Goal: Task Accomplishment & Management: Use online tool/utility

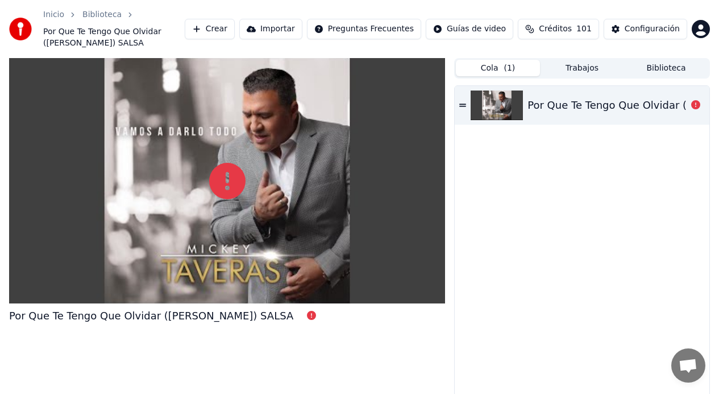
click at [465, 105] on icon at bounding box center [462, 104] width 7 height 3
click at [583, 127] on div "Por Que Te Tengo Que Olvidar ([PERSON_NAME]) SALSA" at bounding box center [582, 252] width 255 height 333
click at [581, 100] on div "Por Que Te Tengo Que Olvidar ([PERSON_NAME]) SALSA" at bounding box center [670, 105] width 284 height 16
click at [232, 30] on button "Crear" at bounding box center [210, 29] width 50 height 20
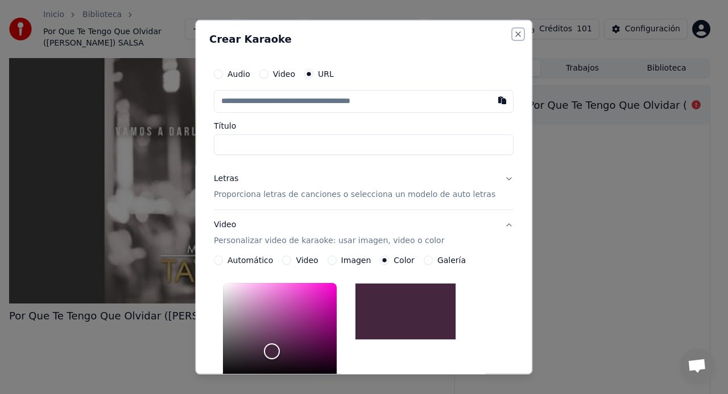
click at [514, 33] on button "Close" at bounding box center [518, 34] width 9 height 9
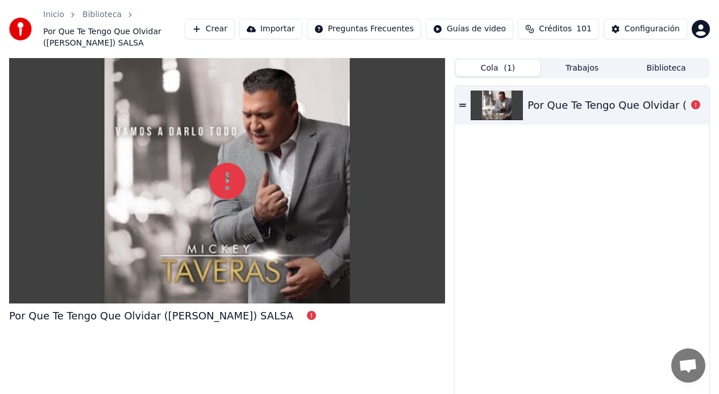
click at [225, 31] on button "Crear" at bounding box center [210, 29] width 50 height 20
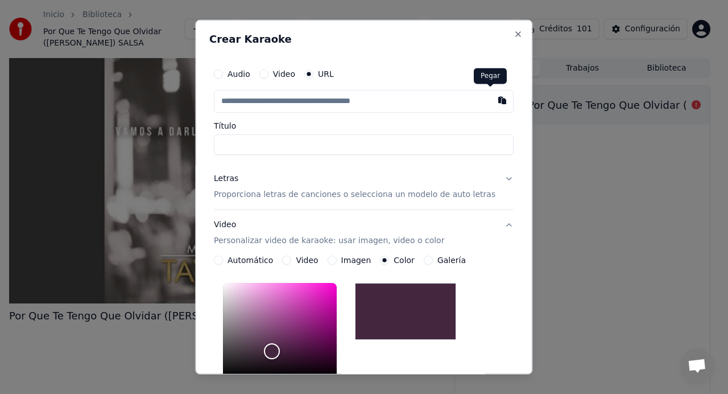
click at [491, 102] on button "button" at bounding box center [502, 100] width 23 height 20
type input "**********"
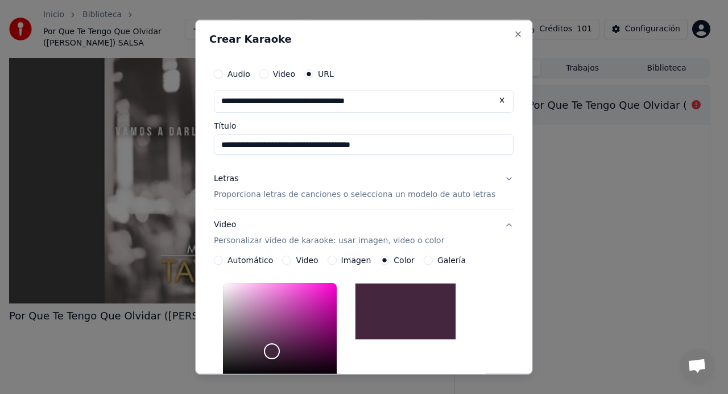
type input "**********"
click at [405, 146] on input "**********" at bounding box center [364, 144] width 300 height 20
click at [469, 197] on p "Proporciona letras de canciones o selecciona un modelo de auto letras" at bounding box center [354, 194] width 281 height 11
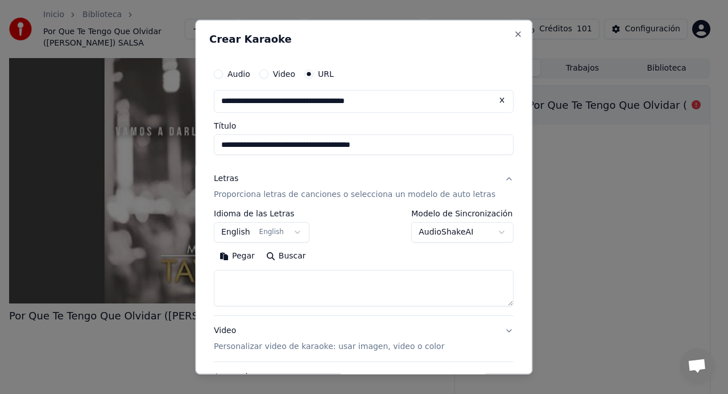
click at [278, 235] on button "English English" at bounding box center [262, 232] width 96 height 20
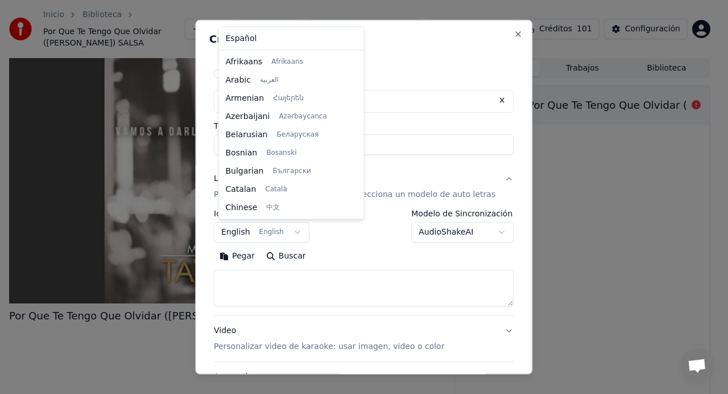
scroll to position [91, 0]
select select "**"
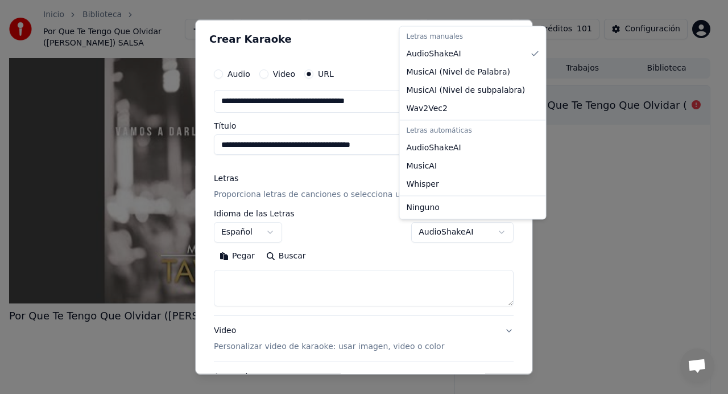
click at [483, 233] on body "**********" at bounding box center [359, 197] width 719 height 394
select select "**********"
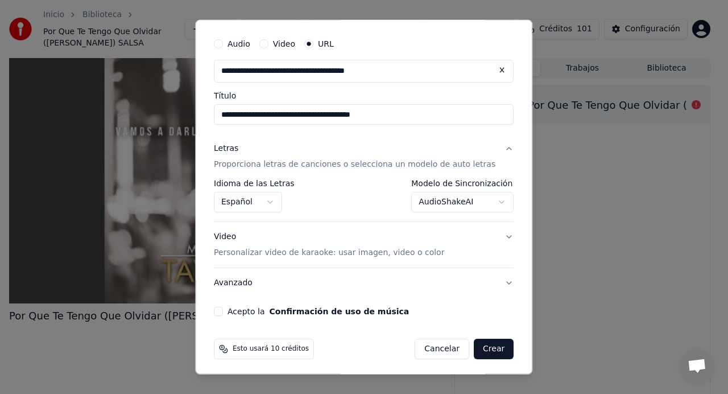
scroll to position [34, 0]
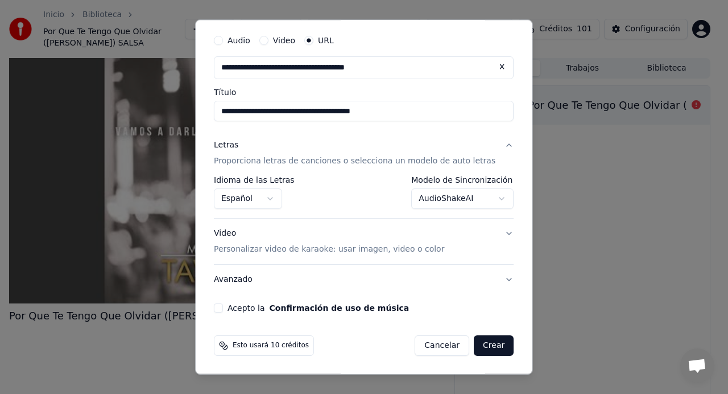
click at [380, 249] on p "Personalizar video de karaoke: usar imagen, video o color" at bounding box center [329, 248] width 230 height 11
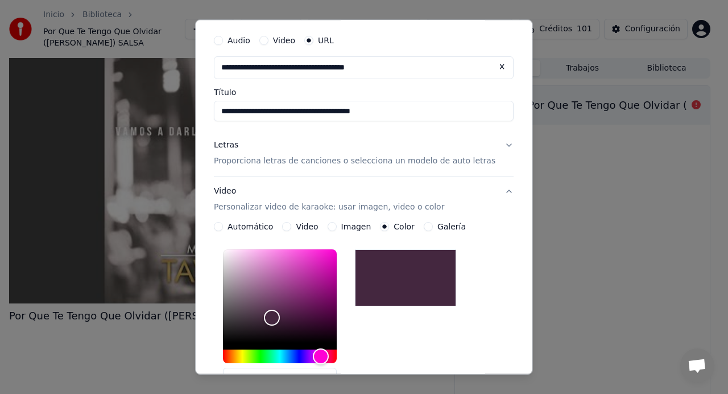
click at [425, 226] on button "Galería" at bounding box center [428, 226] width 9 height 9
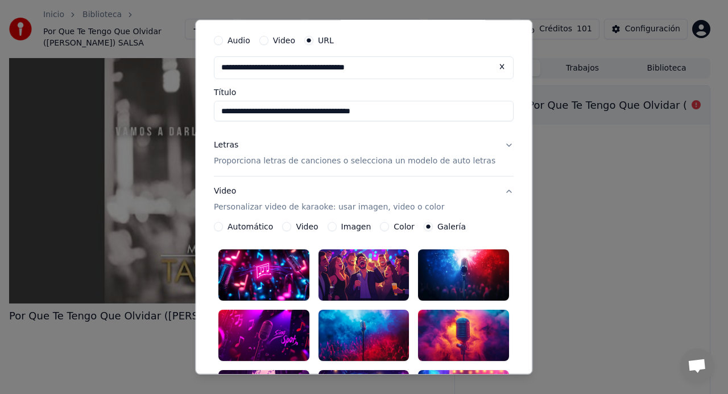
click at [260, 276] on div at bounding box center [263, 274] width 91 height 51
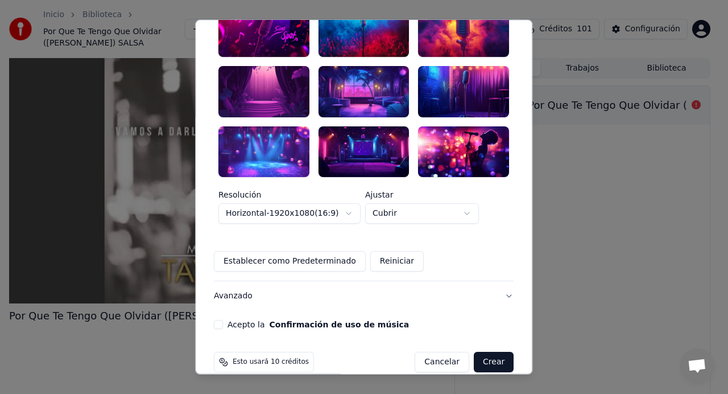
scroll to position [341, 0]
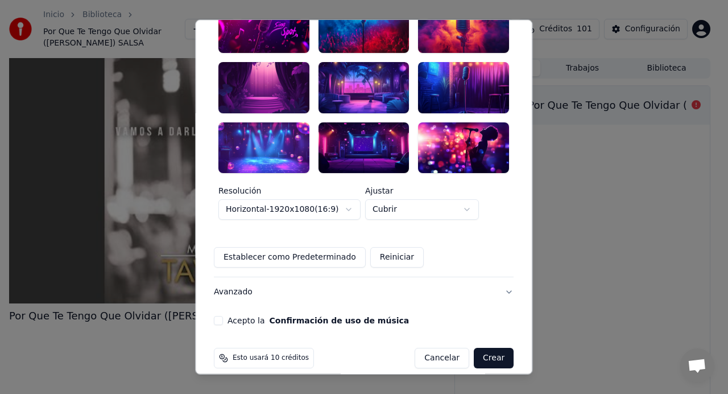
click at [223, 316] on button "Acepto la Confirmación de uso de música" at bounding box center [218, 320] width 9 height 9
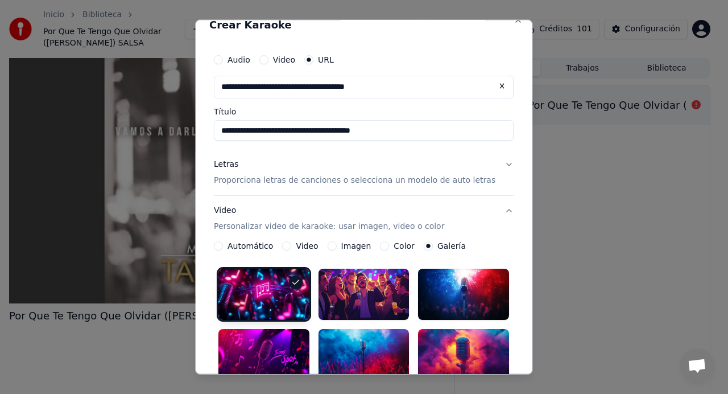
scroll to position [0, 0]
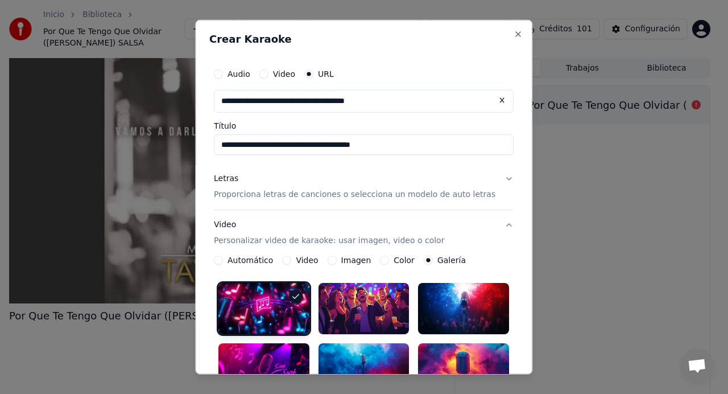
click at [497, 176] on button "Letras Proporciona letras de canciones o selecciona un modelo de auto letras" at bounding box center [364, 186] width 300 height 45
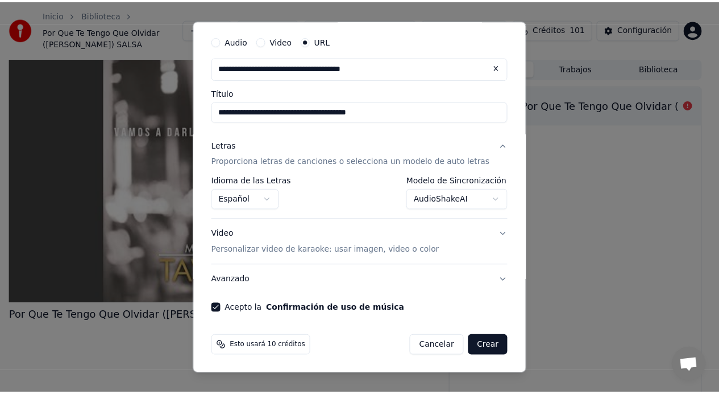
scroll to position [34, 0]
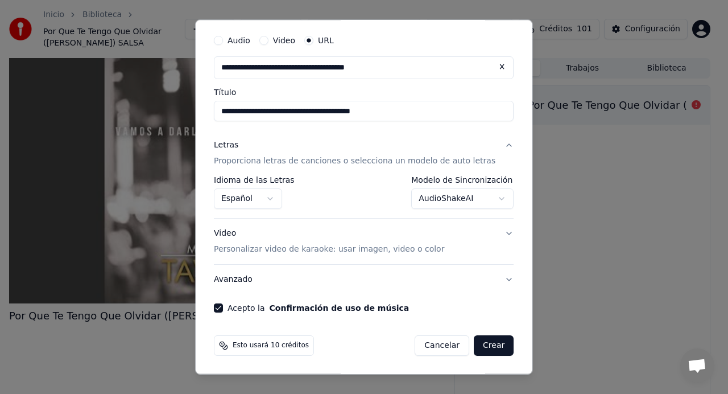
click at [479, 348] on button "Crear" at bounding box center [494, 345] width 40 height 20
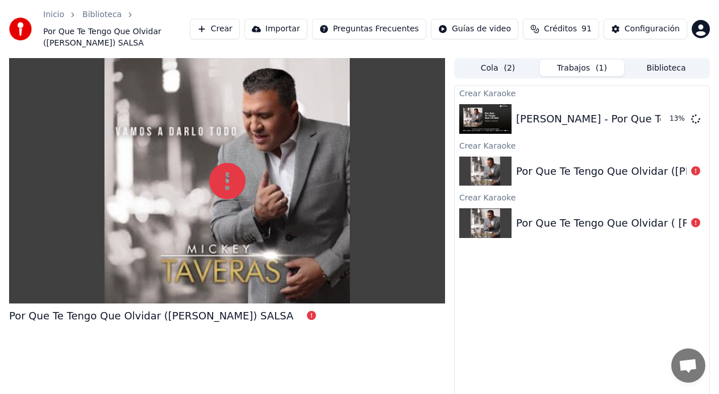
click at [491, 71] on button "Cola ( 2 )" at bounding box center [498, 68] width 84 height 16
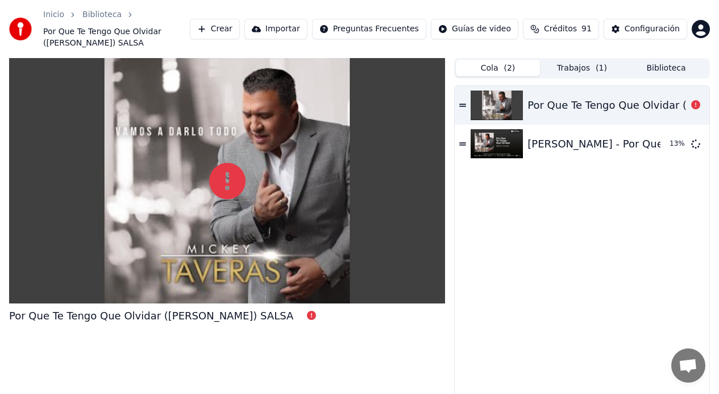
click at [465, 105] on icon at bounding box center [462, 105] width 7 height 8
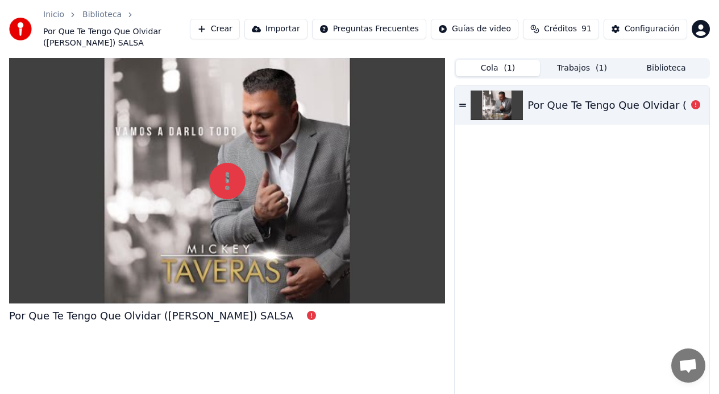
click at [465, 105] on icon at bounding box center [462, 105] width 7 height 8
click at [567, 69] on button "Trabajos ( 1 )" at bounding box center [582, 68] width 84 height 16
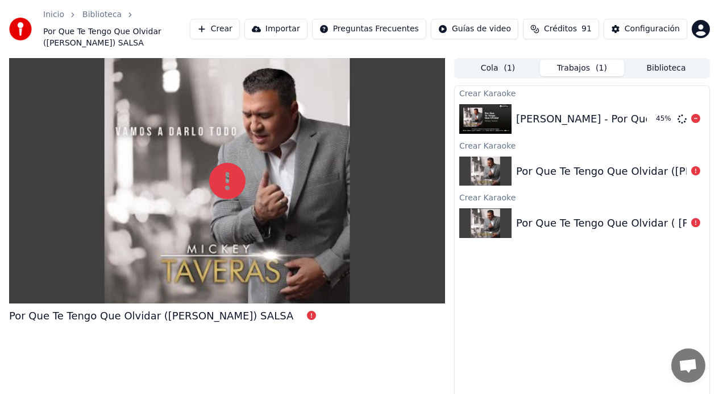
click at [557, 132] on div "[PERSON_NAME] - Por Que Te Tengo Que Olvidar 45 %" at bounding box center [582, 119] width 255 height 39
click at [555, 133] on div "[PERSON_NAME] - Por Que Te Tengo Que Olvidar 45 %" at bounding box center [582, 119] width 255 height 39
click at [648, 122] on button "Reproducir" at bounding box center [655, 119] width 63 height 20
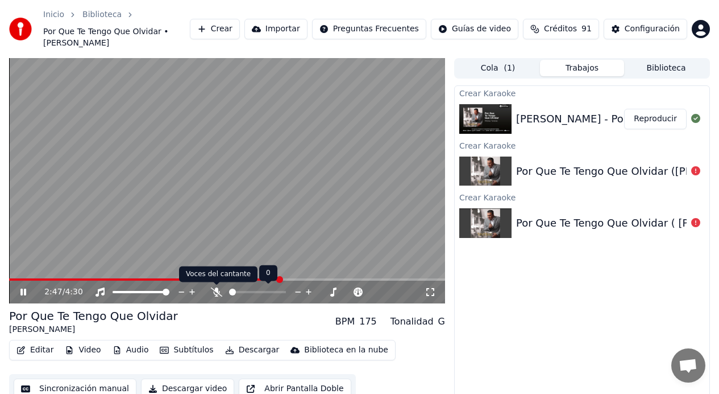
click at [217, 292] on icon at bounding box center [216, 291] width 11 height 9
click at [214, 294] on icon at bounding box center [216, 291] width 11 height 9
click at [217, 293] on icon at bounding box center [216, 291] width 11 height 9
click at [217, 293] on icon at bounding box center [217, 291] width 6 height 9
click at [235, 293] on span at bounding box center [238, 291] width 7 height 7
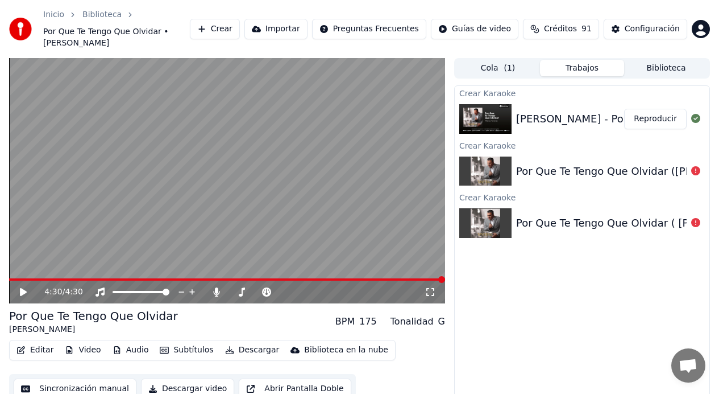
click at [23, 293] on icon at bounding box center [23, 292] width 7 height 8
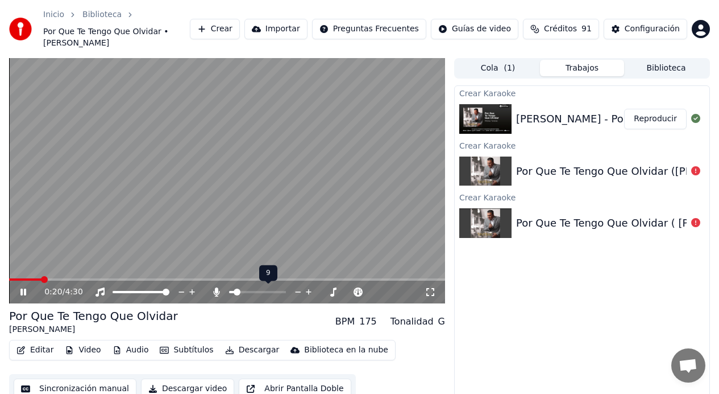
click at [234, 289] on span at bounding box center [237, 291] width 7 height 7
click at [254, 292] on span at bounding box center [254, 291] width 7 height 7
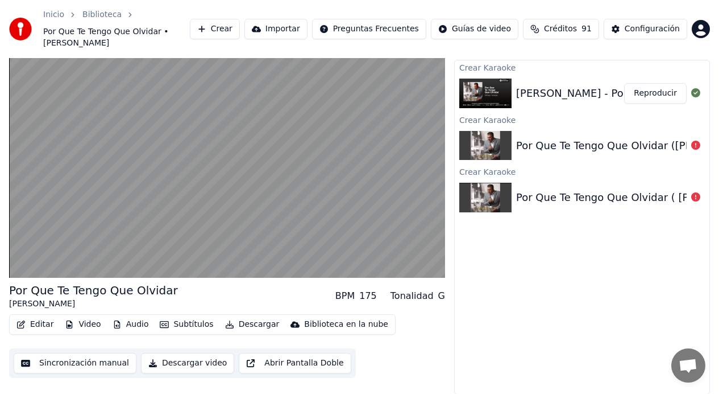
scroll to position [26, 0]
click at [33, 325] on button "Editar" at bounding box center [35, 324] width 46 height 16
click at [218, 294] on div "Por Que Te Tengo Que Olvidar [PERSON_NAME] BPM 175 Tonalidad G" at bounding box center [227, 294] width 436 height 27
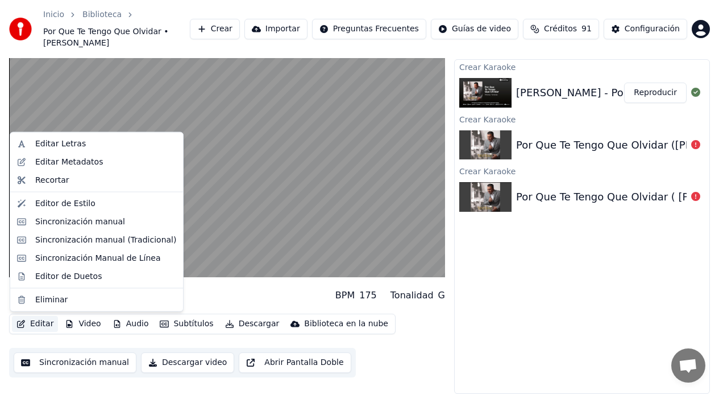
click at [39, 324] on button "Editar" at bounding box center [35, 324] width 46 height 16
click at [198, 299] on div "Por Que Te Tengo Que Olvidar [PERSON_NAME] BPM 175 Tonalidad G" at bounding box center [227, 294] width 436 height 27
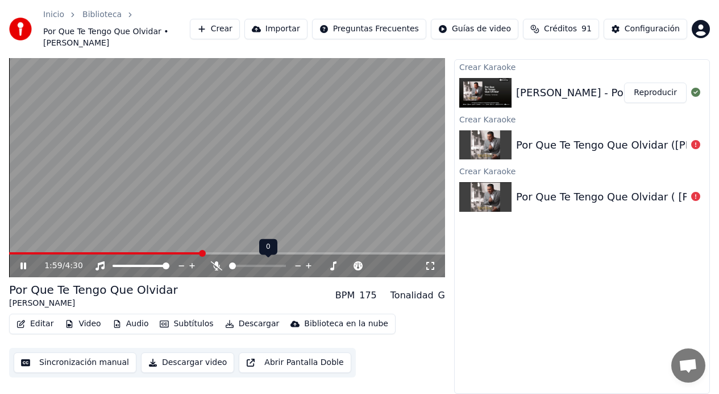
click at [229, 268] on span at bounding box center [232, 265] width 7 height 7
click at [25, 265] on icon at bounding box center [23, 265] width 6 height 7
click at [258, 295] on div "Por Que Te Tengo Que Olvidar [PERSON_NAME] BPM 175 Tonalidad G" at bounding box center [227, 294] width 436 height 27
click at [131, 327] on button "Audio" at bounding box center [130, 324] width 45 height 16
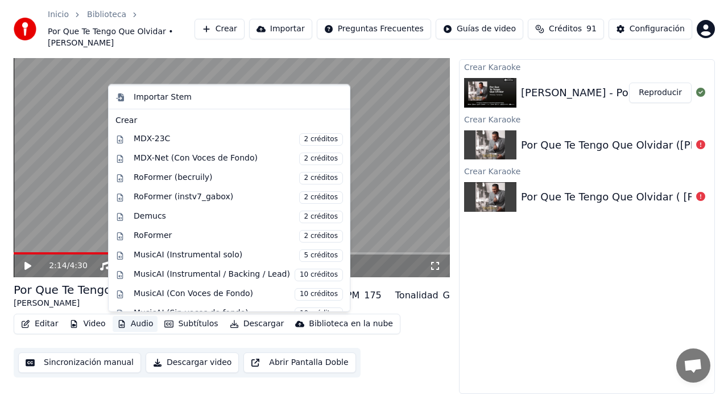
scroll to position [115, 0]
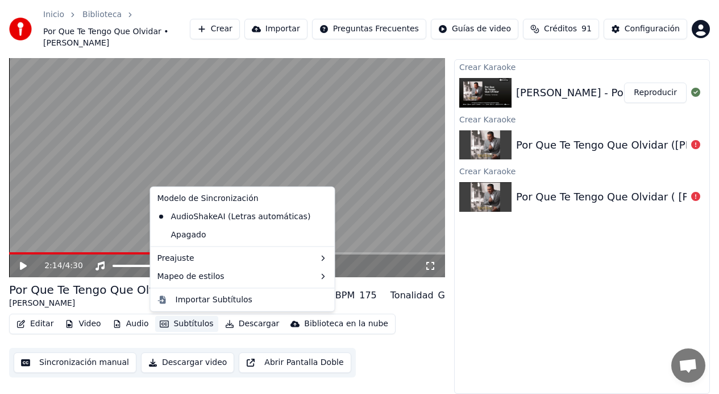
click at [174, 342] on div "Editar Video Audio Subtítulos Descargar Biblioteca en la nube Sincronización ma…" at bounding box center [227, 345] width 436 height 64
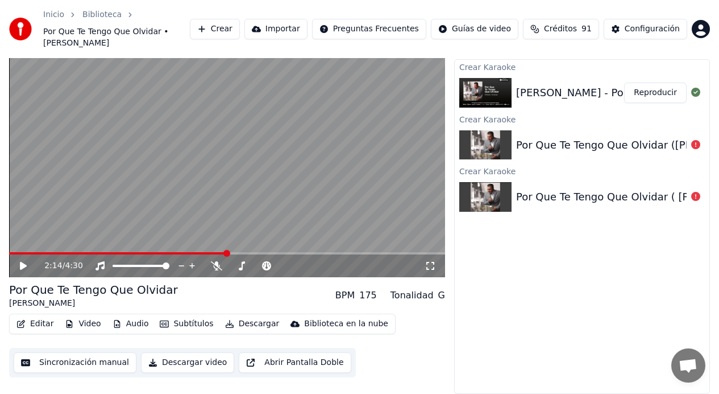
click at [181, 364] on button "Descargar video" at bounding box center [187, 362] width 93 height 20
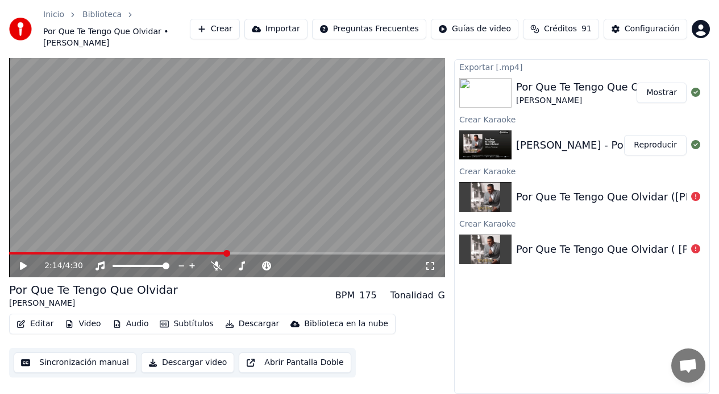
click at [239, 31] on button "Crear" at bounding box center [215, 29] width 50 height 20
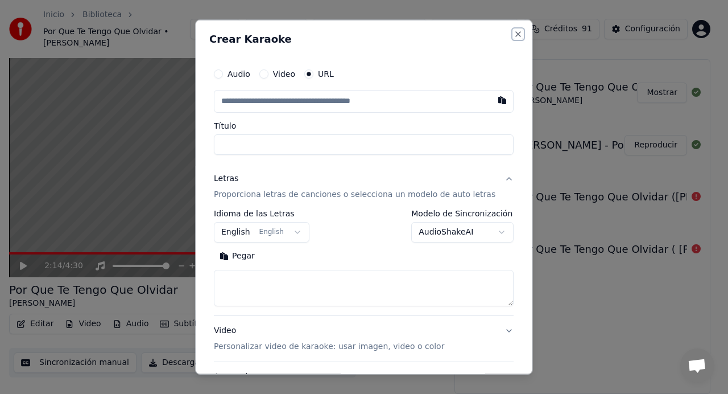
click at [514, 33] on button "Close" at bounding box center [518, 34] width 9 height 9
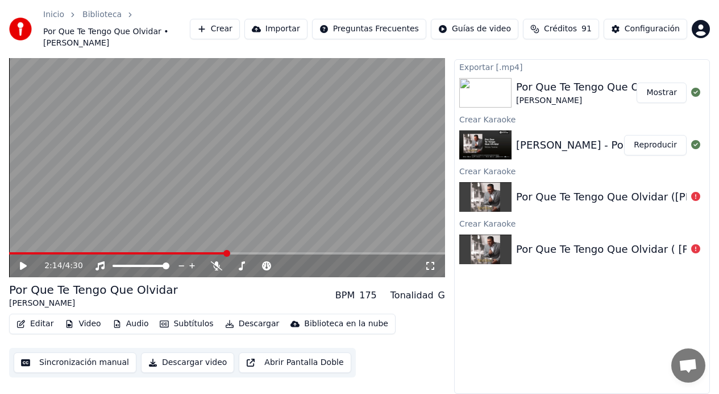
click at [233, 34] on button "Crear" at bounding box center [215, 29] width 50 height 20
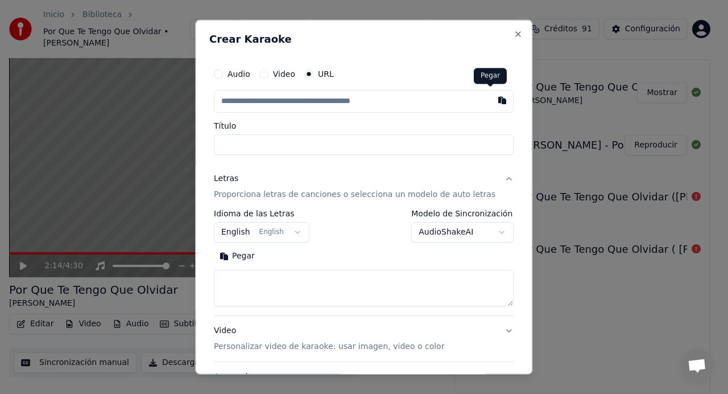
click at [491, 102] on button "button" at bounding box center [502, 100] width 23 height 20
type input "**********"
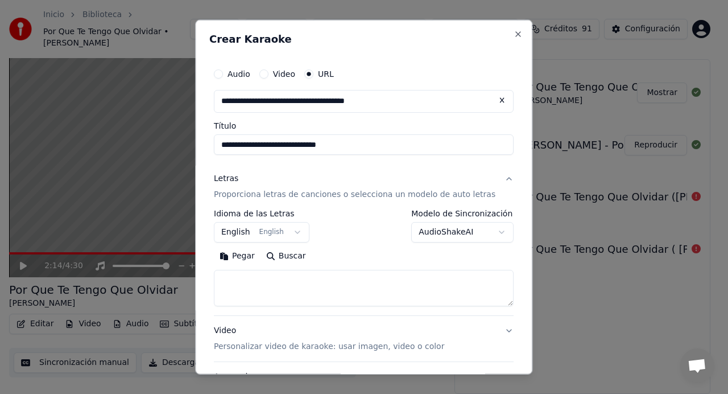
click at [230, 144] on input "**********" at bounding box center [364, 144] width 300 height 20
click at [362, 146] on input "**********" at bounding box center [364, 144] width 300 height 20
click at [282, 146] on input "**********" at bounding box center [364, 144] width 300 height 20
click at [316, 143] on input "**********" at bounding box center [364, 144] width 300 height 20
click at [277, 145] on input "**********" at bounding box center [364, 144] width 300 height 20
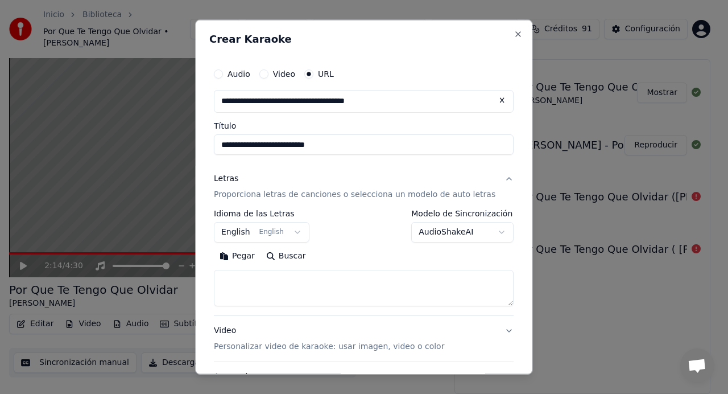
click at [336, 143] on input "**********" at bounding box center [364, 144] width 300 height 20
type input "**********"
click at [277, 238] on body "**********" at bounding box center [359, 171] width 719 height 394
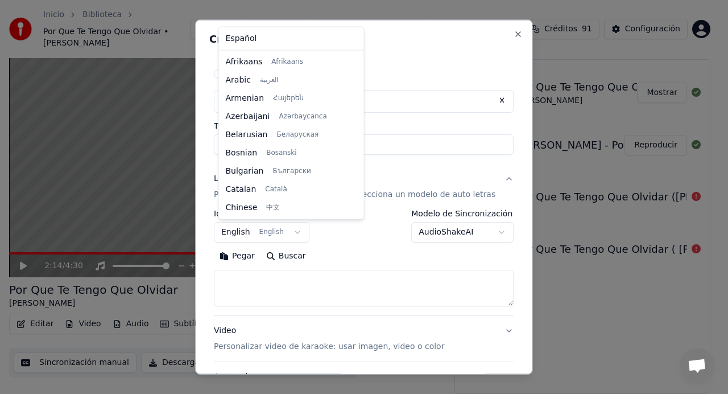
scroll to position [91, 0]
select select "**"
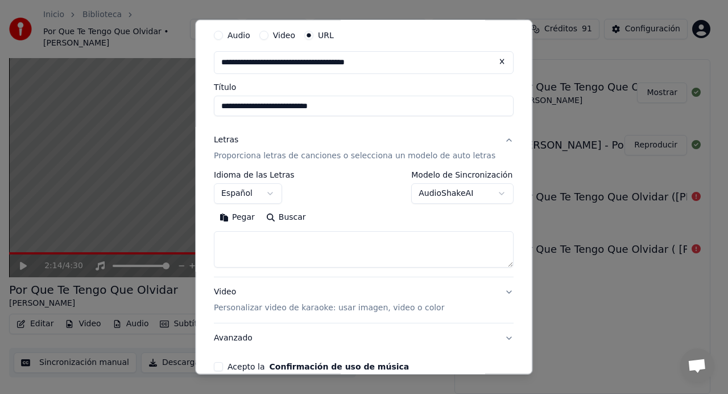
scroll to position [97, 0]
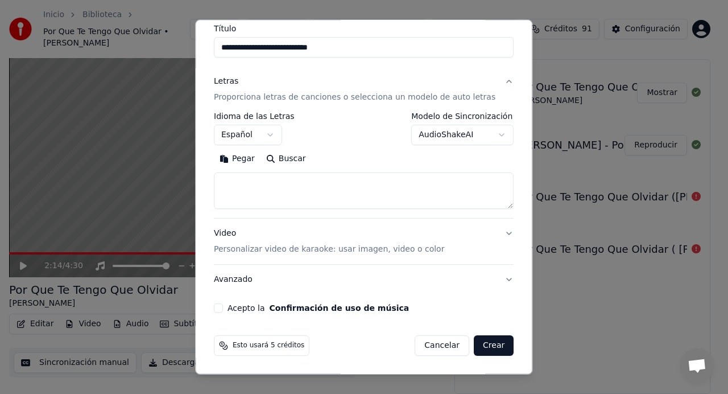
click at [422, 251] on p "Personalizar video de karaoke: usar imagen, video o color" at bounding box center [329, 248] width 230 height 11
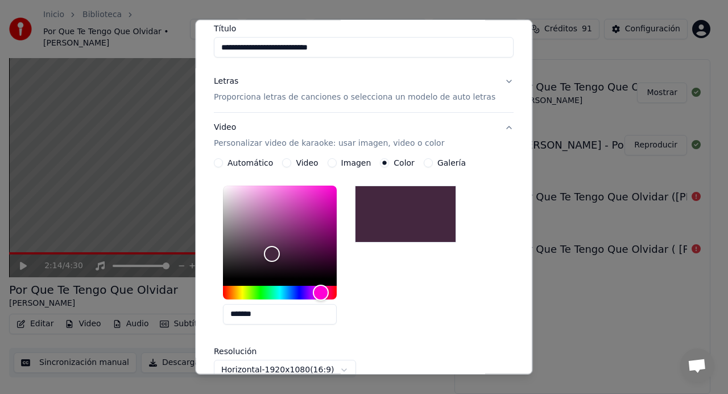
click at [440, 161] on label "Galería" at bounding box center [451, 163] width 28 height 8
click at [433, 161] on button "Galería" at bounding box center [428, 162] width 9 height 9
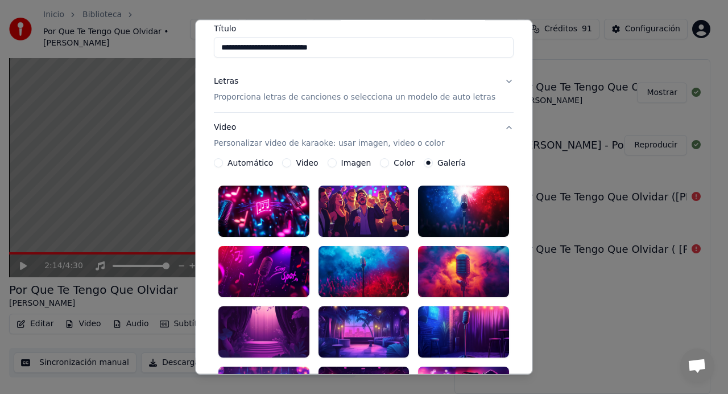
click at [346, 216] on div at bounding box center [363, 210] width 91 height 51
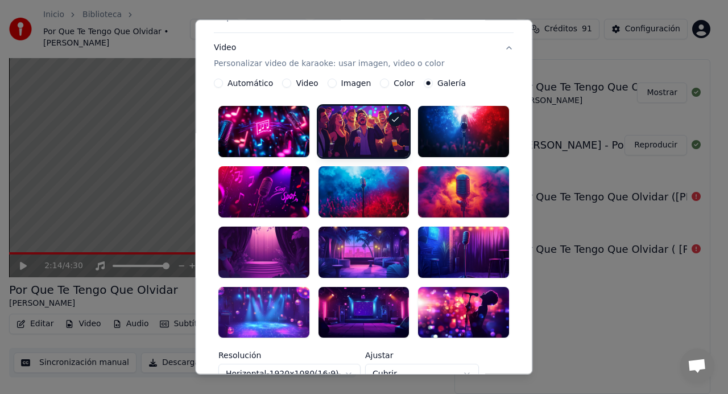
scroll to position [341, 0]
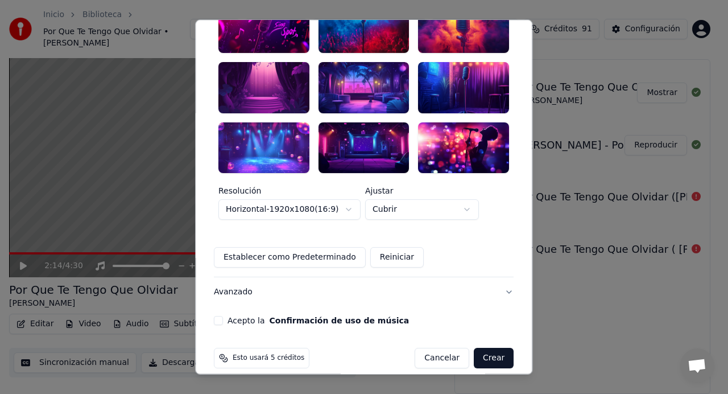
click at [223, 316] on button "Acepto la Confirmación de uso de música" at bounding box center [218, 320] width 9 height 9
click at [475, 347] on button "Crear" at bounding box center [494, 357] width 40 height 20
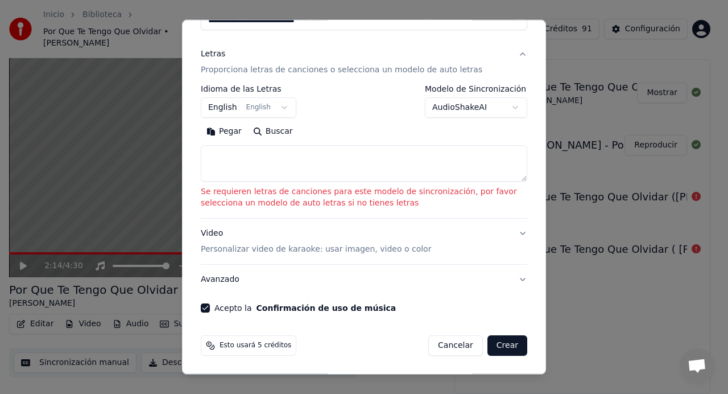
scroll to position [125, 0]
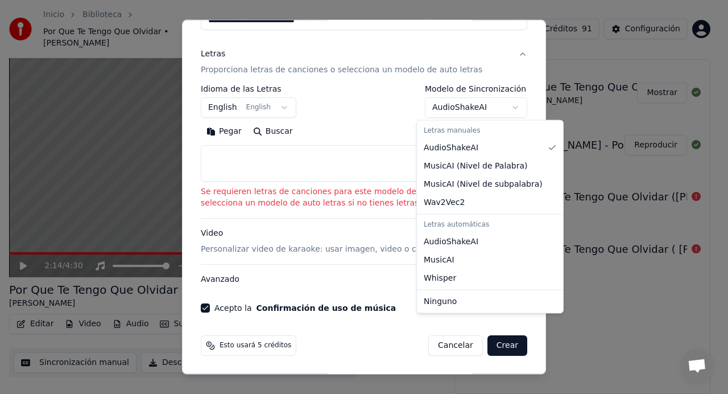
click at [499, 112] on body "**********" at bounding box center [359, 171] width 719 height 394
select select "**********"
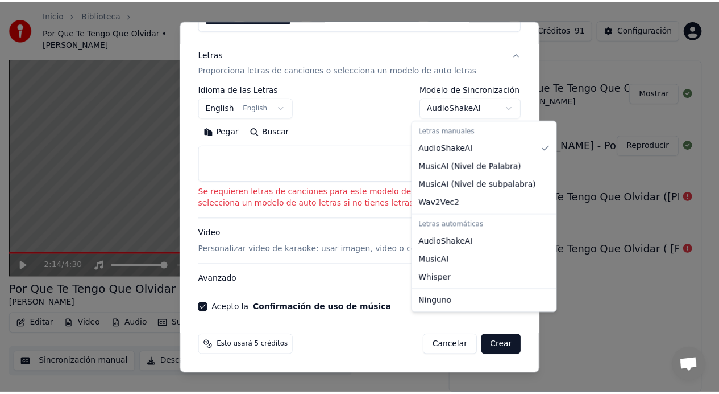
scroll to position [34, 0]
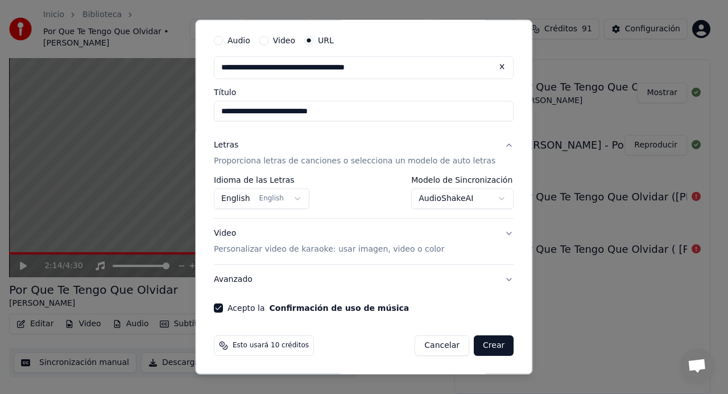
click at [369, 350] on div "Esto usará 10 créditos Cancelar Crear" at bounding box center [364, 345] width 300 height 20
click at [481, 346] on button "Crear" at bounding box center [494, 345] width 40 height 20
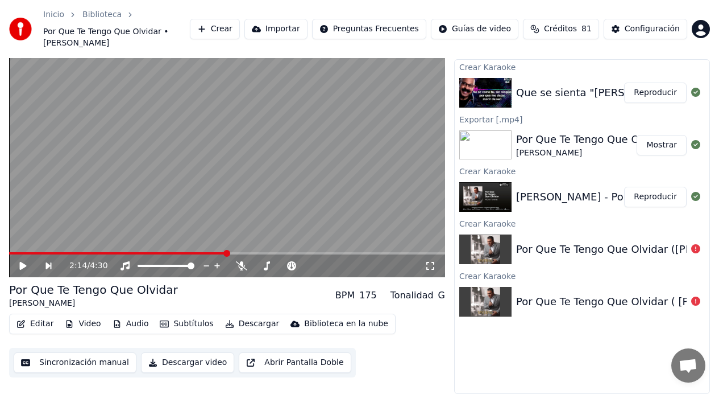
click at [647, 92] on button "Reproducir" at bounding box center [655, 92] width 63 height 20
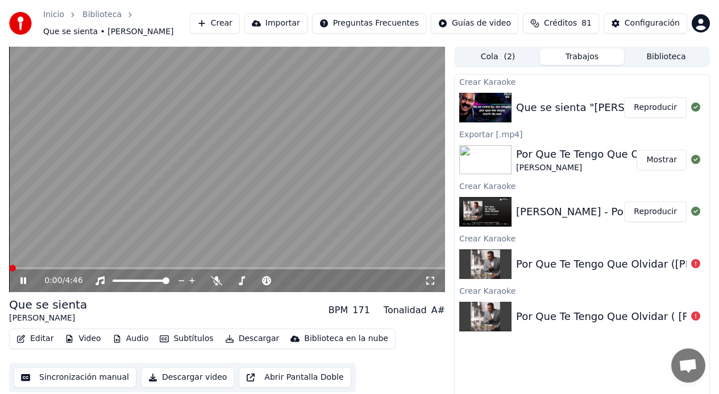
click at [9, 271] on span at bounding box center [12, 267] width 7 height 7
click at [106, 268] on span at bounding box center [108, 267] width 7 height 7
click at [102, 268] on span at bounding box center [105, 267] width 7 height 7
click at [101, 268] on span at bounding box center [104, 267] width 7 height 7
click at [93, 270] on span at bounding box center [96, 267] width 7 height 7
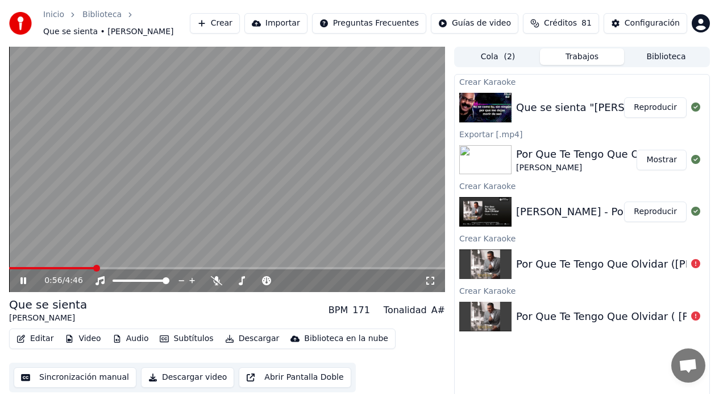
click at [299, 283] on div "0:56 / 4:46" at bounding box center [234, 280] width 380 height 11
click at [9, 271] on span at bounding box center [12, 267] width 7 height 7
click at [23, 281] on icon at bounding box center [31, 280] width 26 height 9
click at [24, 279] on icon at bounding box center [23, 280] width 7 height 8
click at [9, 270] on span at bounding box center [12, 267] width 7 height 7
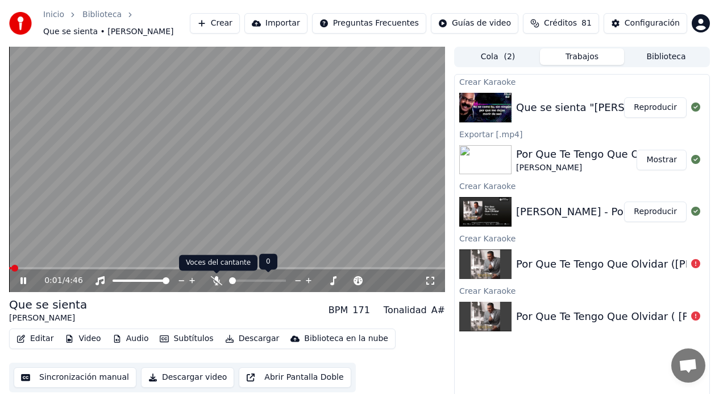
click at [216, 282] on icon at bounding box center [216, 280] width 11 height 9
click at [230, 281] on span at bounding box center [257, 280] width 57 height 2
click at [9, 269] on span at bounding box center [12, 267] width 7 height 7
click at [22, 280] on icon at bounding box center [23, 280] width 6 height 7
click at [24, 281] on icon at bounding box center [23, 280] width 7 height 8
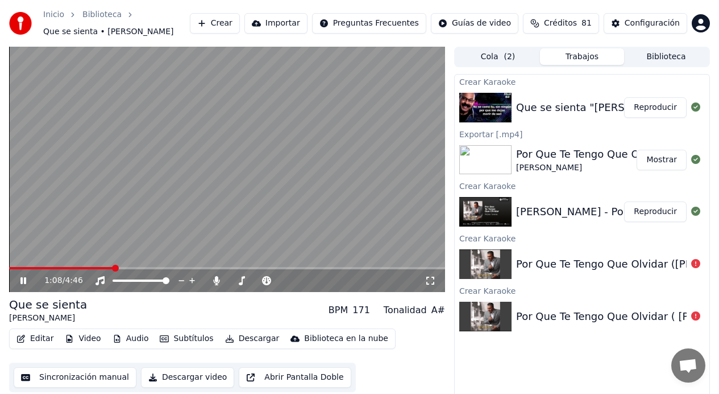
click at [25, 281] on icon at bounding box center [23, 280] width 6 height 7
click at [202, 378] on button "Descargar video" at bounding box center [187, 377] width 93 height 20
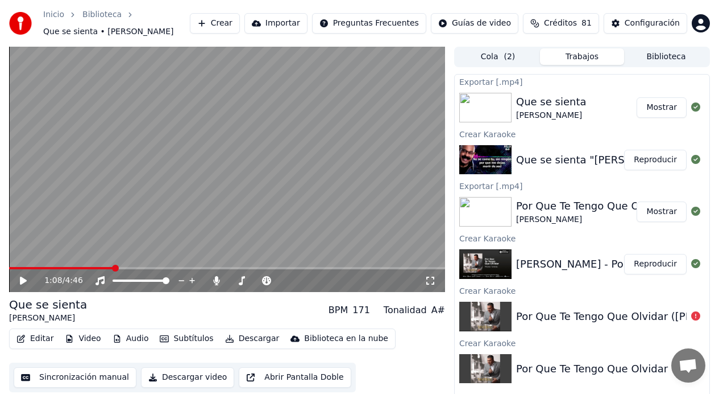
click at [661, 56] on button "Biblioteca" at bounding box center [666, 56] width 84 height 16
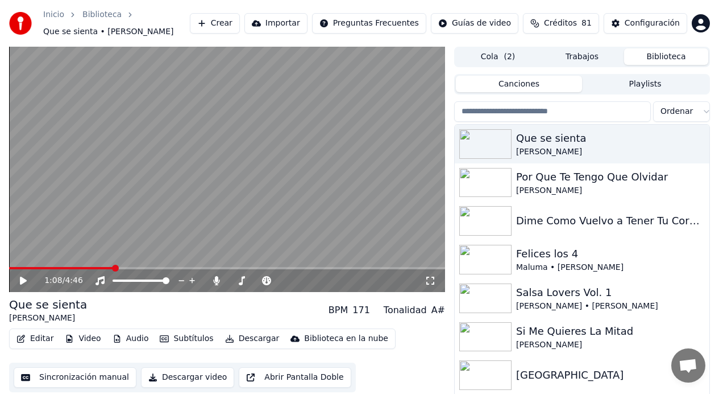
click at [577, 61] on button "Trabajos" at bounding box center [582, 56] width 84 height 16
